Goal: Register for event/course

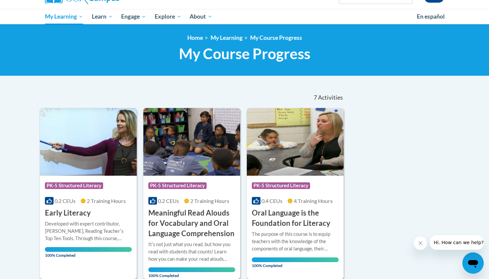
scroll to position [44, 0]
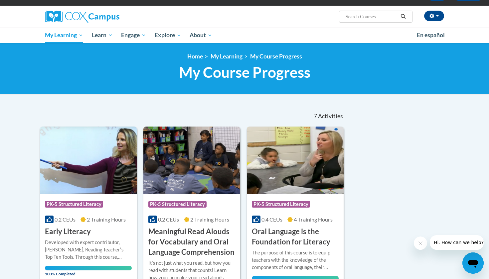
click at [378, 16] on input "Search..." at bounding box center [371, 17] width 53 height 8
type input "reading fluency"
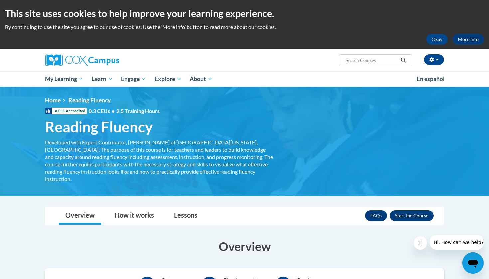
click at [415, 213] on button "Enroll" at bounding box center [411, 215] width 44 height 11
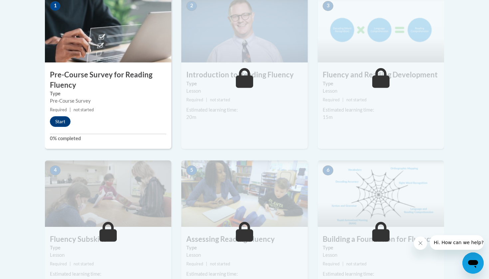
scroll to position [194, 0]
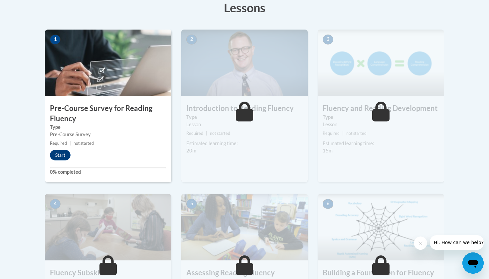
click at [58, 161] on div "1 Pre-Course Survey for Reading Fluency Type Pre-Course Survey Required | not s…" at bounding box center [108, 106] width 126 height 153
click at [58, 157] on button "Start" at bounding box center [60, 155] width 21 height 11
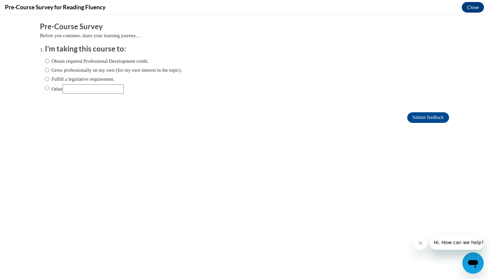
scroll to position [0, 0]
click at [110, 63] on label "Obtain required Professional Development credit." at bounding box center [97, 61] width 104 height 7
click at [49, 63] on input "Obtain required Professional Development credit." at bounding box center [47, 61] width 4 height 7
radio input "true"
click at [421, 115] on input "Submit feedback" at bounding box center [428, 117] width 42 height 11
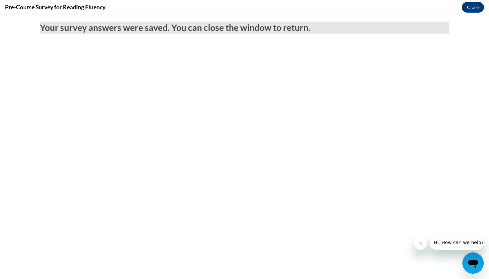
click at [470, 8] on button "Close" at bounding box center [473, 7] width 22 height 11
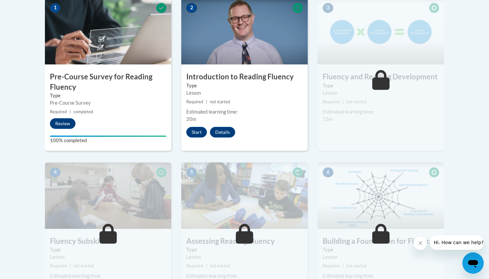
scroll to position [204, 0]
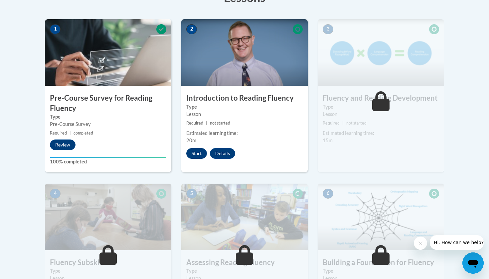
click at [196, 157] on button "Start" at bounding box center [196, 153] width 21 height 11
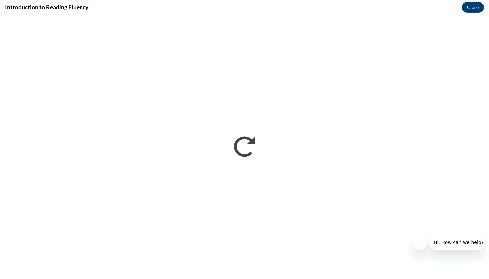
scroll to position [0, 0]
